Goal: Check status: Check status

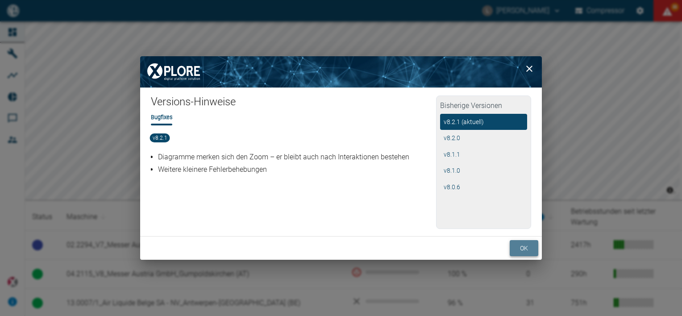
click at [522, 246] on button "ok" at bounding box center [524, 248] width 29 height 17
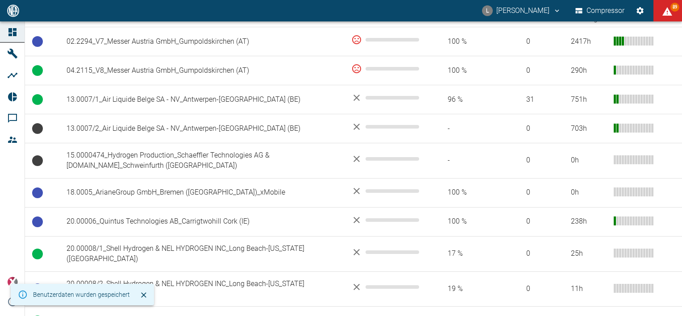
scroll to position [204, 0]
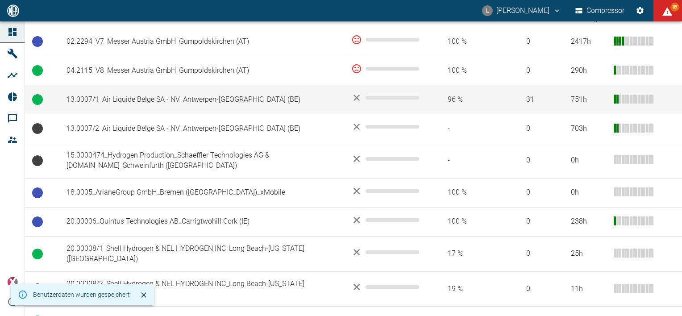
click at [181, 101] on td "13.0007/1_Air Liquide Belge SA - NV_Antwerpen-[GEOGRAPHIC_DATA] (BE)" at bounding box center [201, 99] width 285 height 29
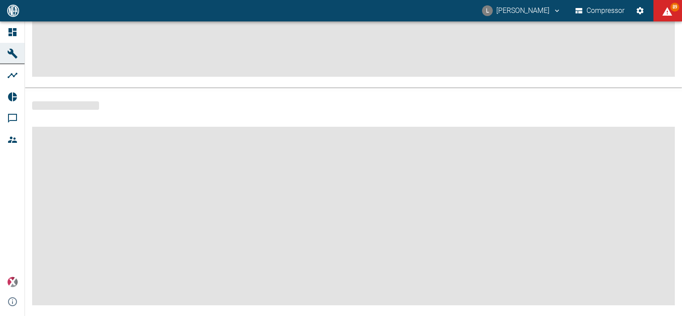
scroll to position [204, 0]
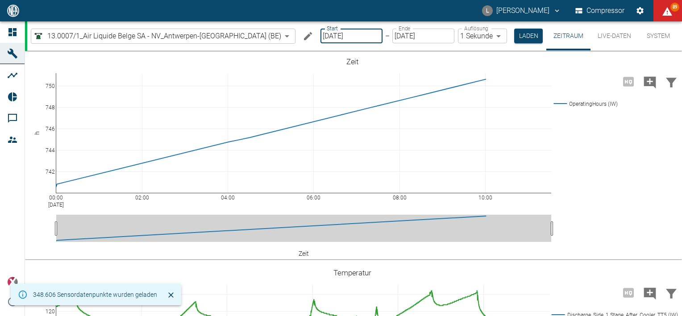
click at [347, 38] on input "[DATE]" at bounding box center [352, 36] width 62 height 15
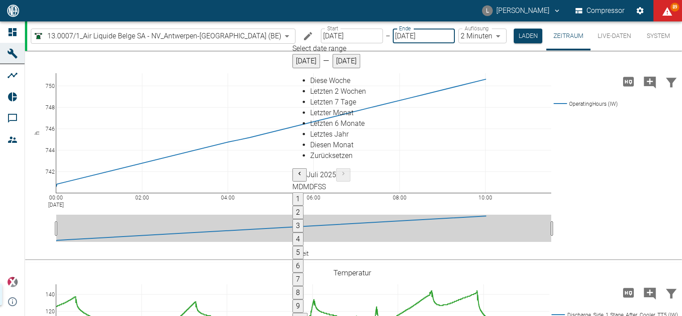
type input "[DATE]"
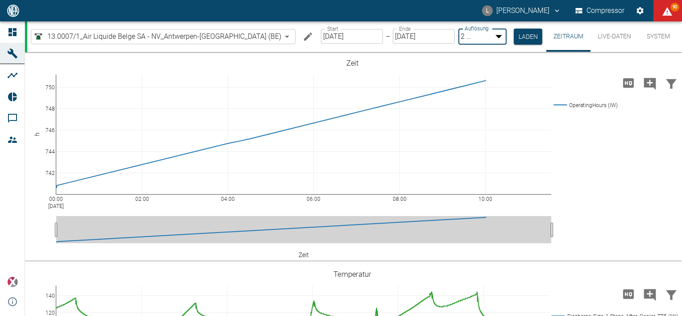
click at [472, 33] on body "L [PERSON_NAME] Compressor 90 Dashboard Maschinen Analysen Reports Kommentare M…" at bounding box center [341, 158] width 682 height 316
drag, startPoint x: 468, startPoint y: 56, endPoint x: 495, endPoint y: 30, distance: 37.3
click at [468, 35] on body "L [PERSON_NAME] Compressor 90 Dashboard Maschinen Analysen Reports Kommentare M…" at bounding box center [341, 158] width 682 height 316
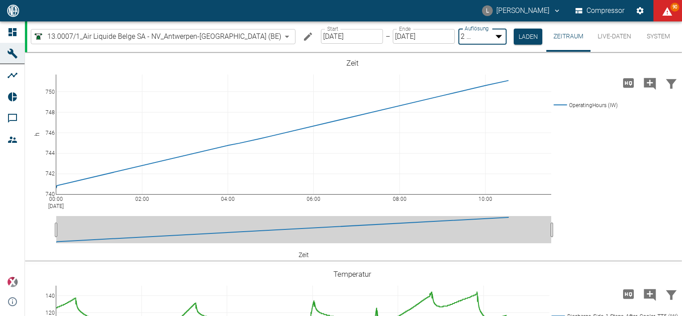
type input "1sec"
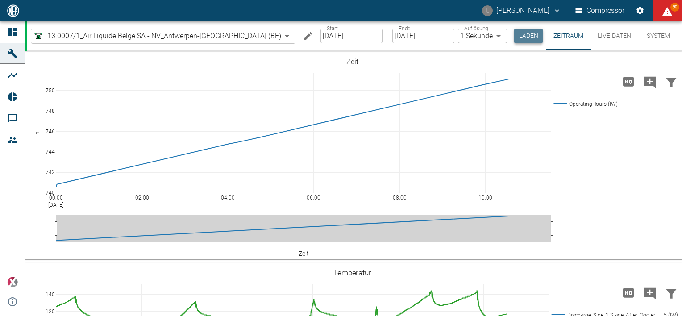
click at [514, 41] on button "Laden" at bounding box center [528, 36] width 29 height 15
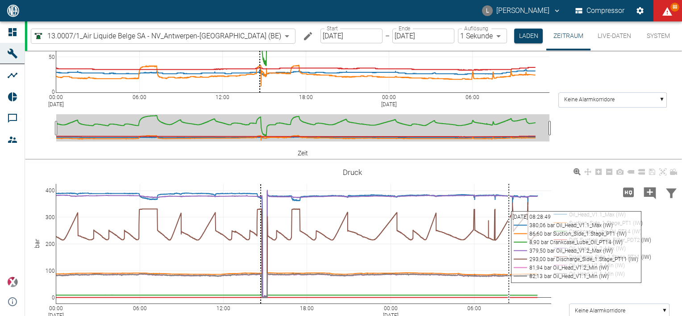
scroll to position [328, 0]
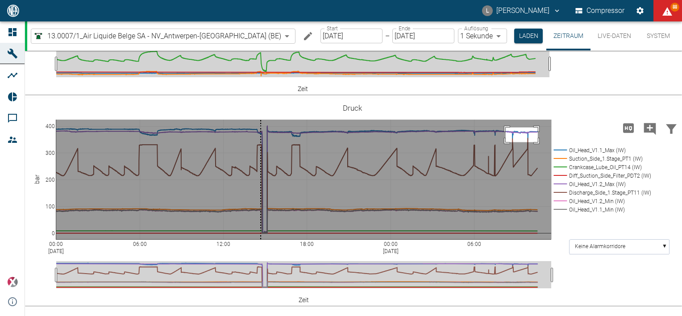
drag, startPoint x: 506, startPoint y: 175, endPoint x: 538, endPoint y: 189, distance: 35.4
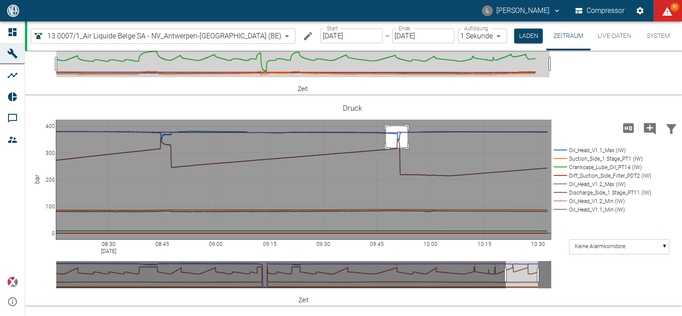
drag, startPoint x: 386, startPoint y: 173, endPoint x: 408, endPoint y: 195, distance: 30.3
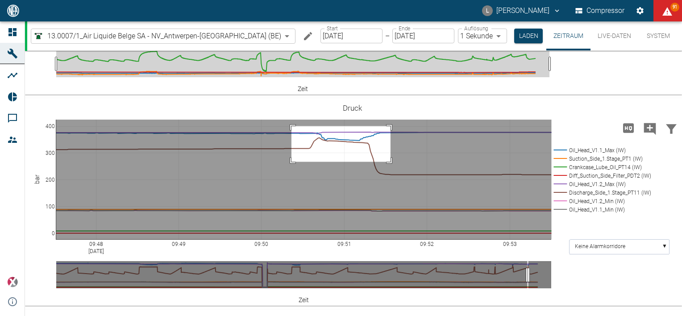
drag, startPoint x: 292, startPoint y: 173, endPoint x: 392, endPoint y: 209, distance: 106.2
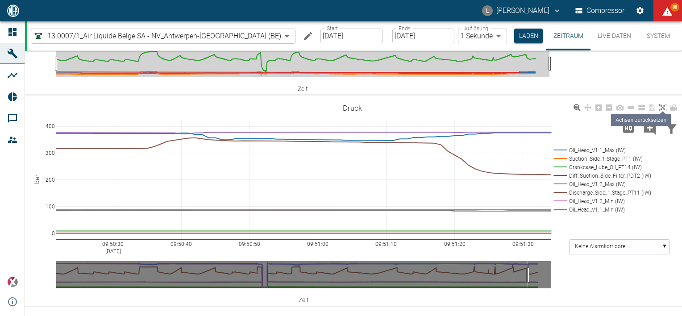
click at [661, 111] on icon at bounding box center [663, 107] width 7 height 7
click at [514, 35] on button "Laden" at bounding box center [528, 36] width 29 height 15
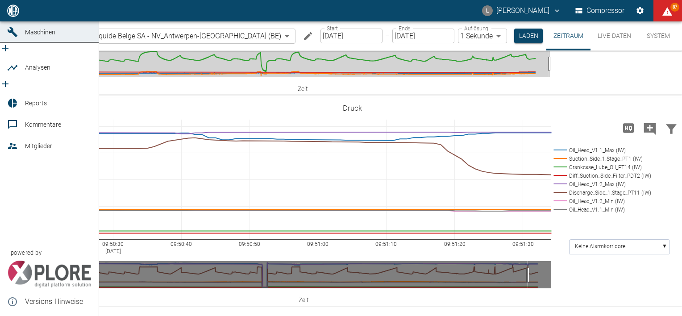
click at [12, 16] on icon at bounding box center [12, 10] width 11 height 11
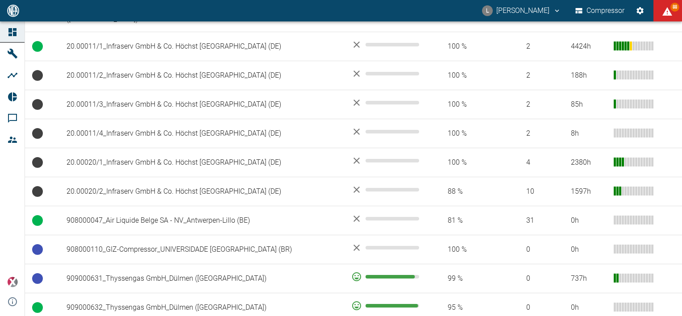
scroll to position [511, 0]
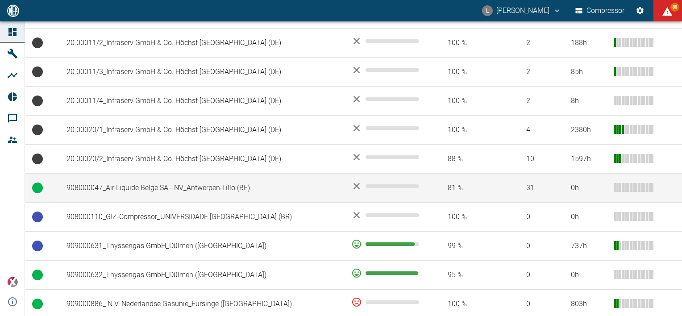
click at [171, 178] on td "908000047_Air Liquide Belge SA - NV_Antwerpen-Lillo (BE)" at bounding box center [201, 188] width 285 height 29
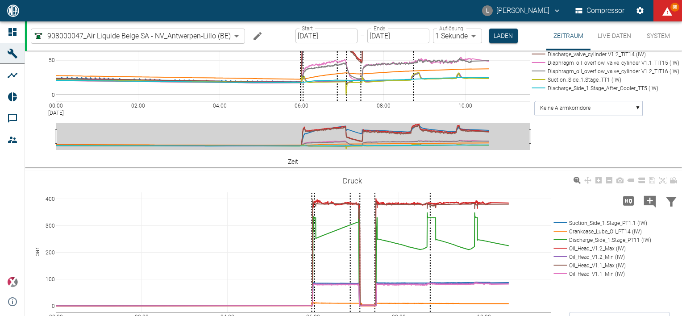
scroll to position [582, 0]
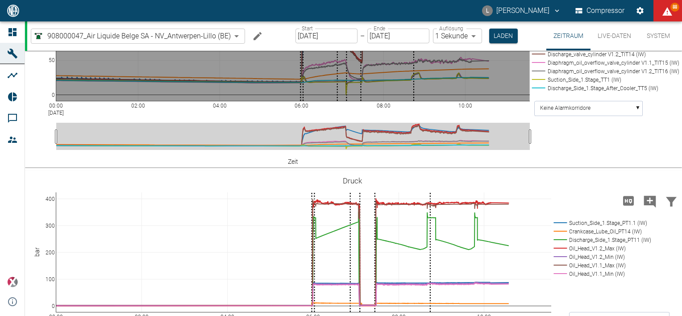
drag, startPoint x: 408, startPoint y: 124, endPoint x: 421, endPoint y: 178, distance: 56.0
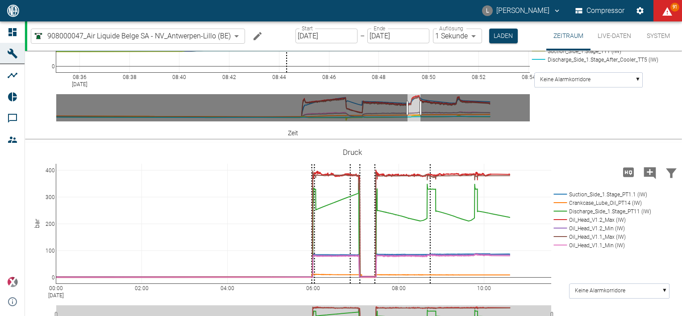
scroll to position [608, 0]
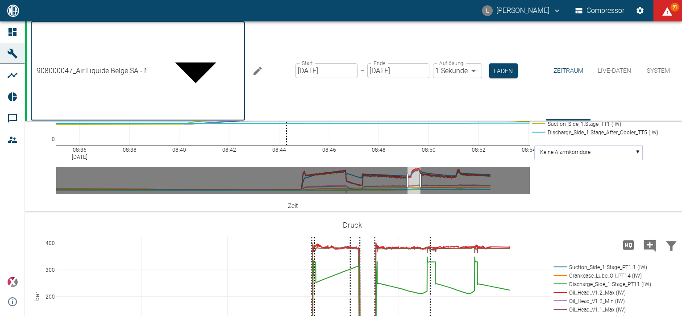
click at [130, 29] on body "L [PERSON_NAME] Compressor 91 Dashboard Maschinen Analysen Reports Kommentare M…" at bounding box center [341, 158] width 682 height 316
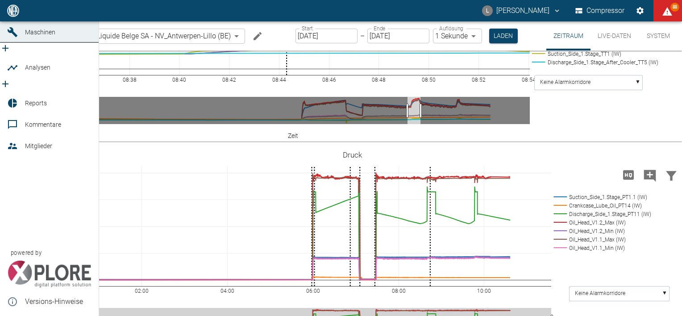
click at [11, 15] on icon at bounding box center [12, 11] width 8 height 8
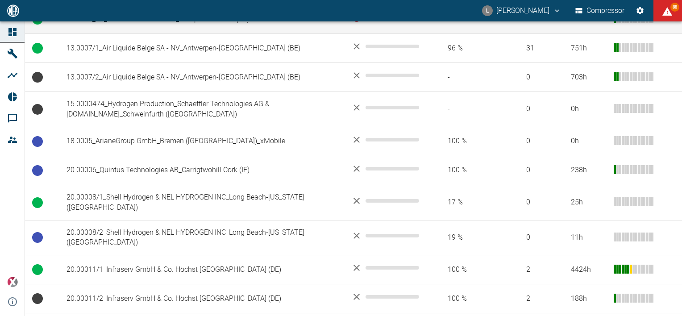
scroll to position [495, 0]
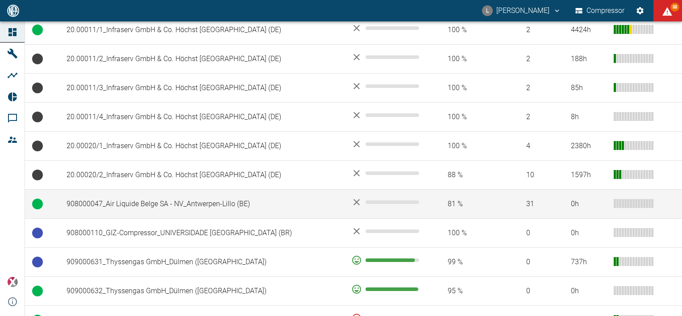
click at [172, 196] on td "908000047_Air Liquide Belge SA - NV_Antwerpen-Lillo (BE)" at bounding box center [201, 204] width 285 height 29
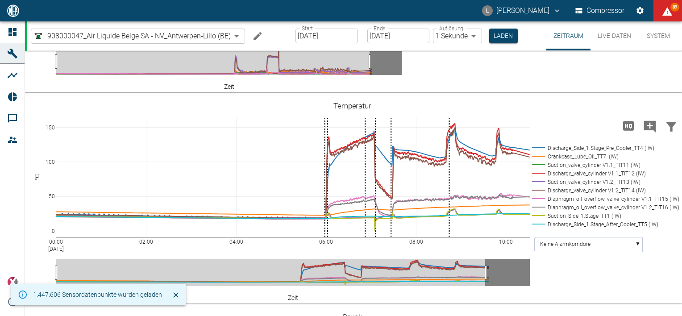
scroll to position [651, 0]
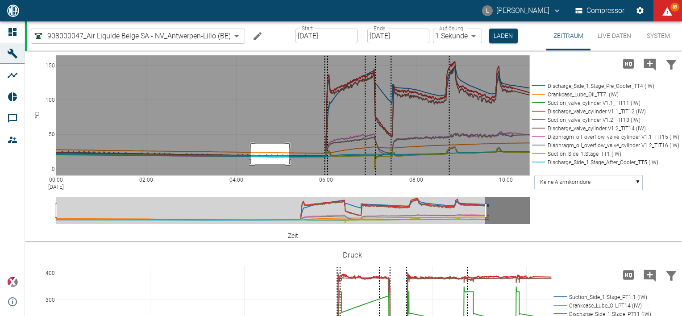
drag, startPoint x: 251, startPoint y: 143, endPoint x: 289, endPoint y: 163, distance: 43.3
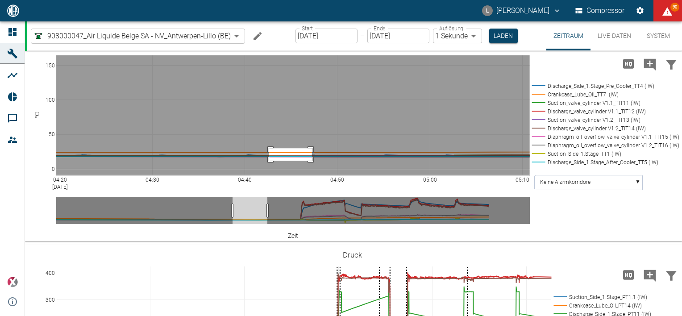
drag, startPoint x: 269, startPoint y: 147, endPoint x: 312, endPoint y: 160, distance: 44.8
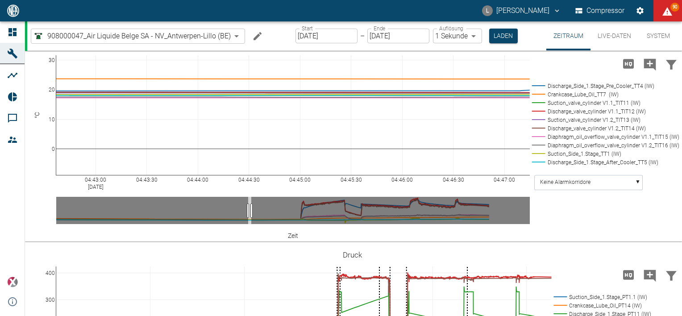
drag, startPoint x: 54, startPoint y: 63, endPoint x: 55, endPoint y: 29, distance: 34.0
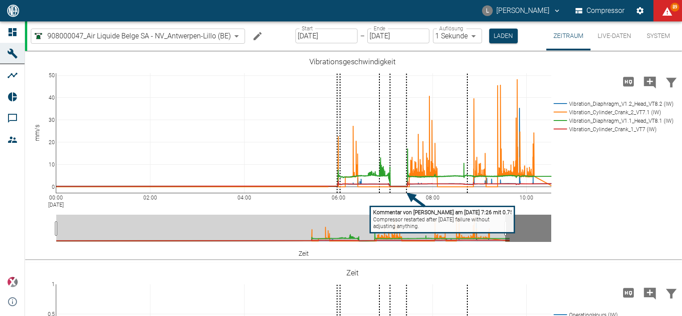
scroll to position [651, 0]
